Goal: Transaction & Acquisition: Register for event/course

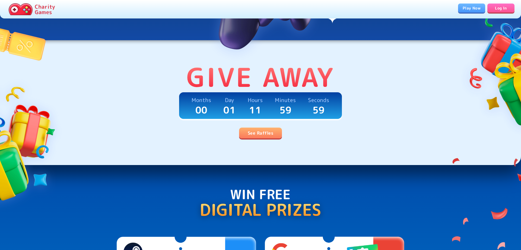
scroll to position [111, 0]
click at [270, 135] on link "See Raffles" at bounding box center [260, 133] width 43 height 11
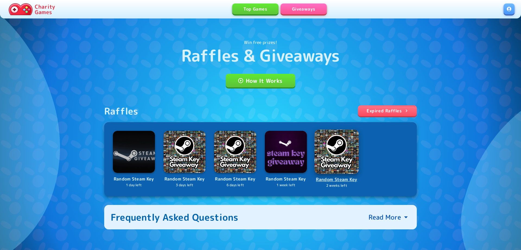
click at [339, 150] on img at bounding box center [336, 151] width 44 height 44
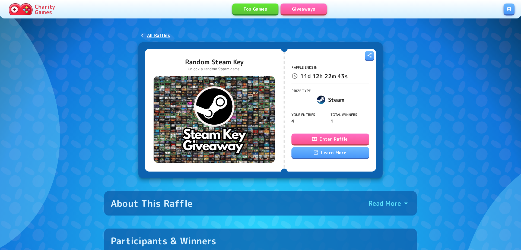
click at [318, 136] on button "Enter Raffle" at bounding box center [330, 138] width 78 height 11
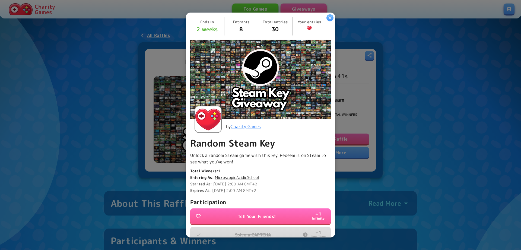
scroll to position [82, 0]
